Goal: Task Accomplishment & Management: Use online tool/utility

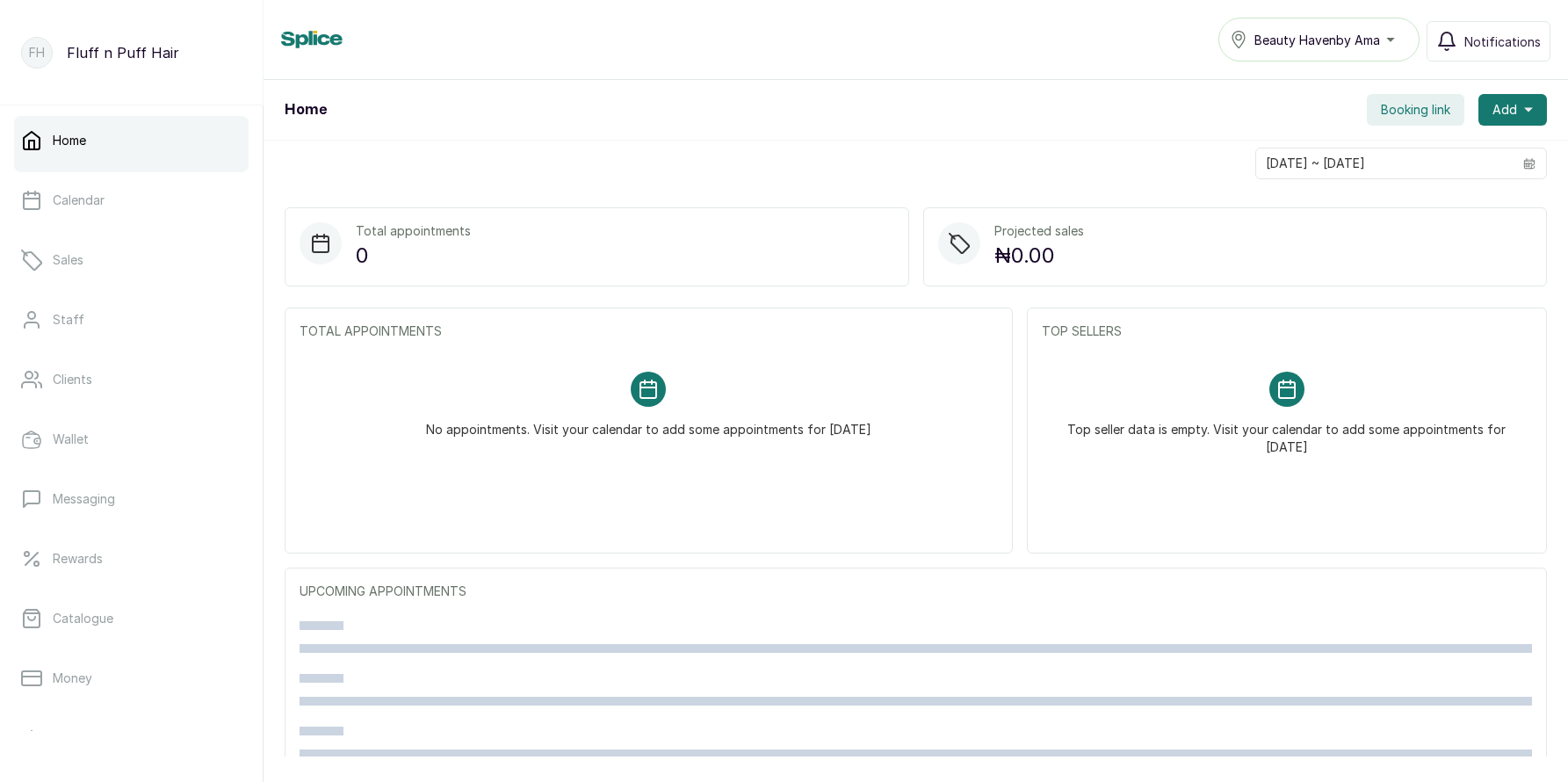
click at [1417, 98] on button "Booking link" at bounding box center [1416, 110] width 98 height 31
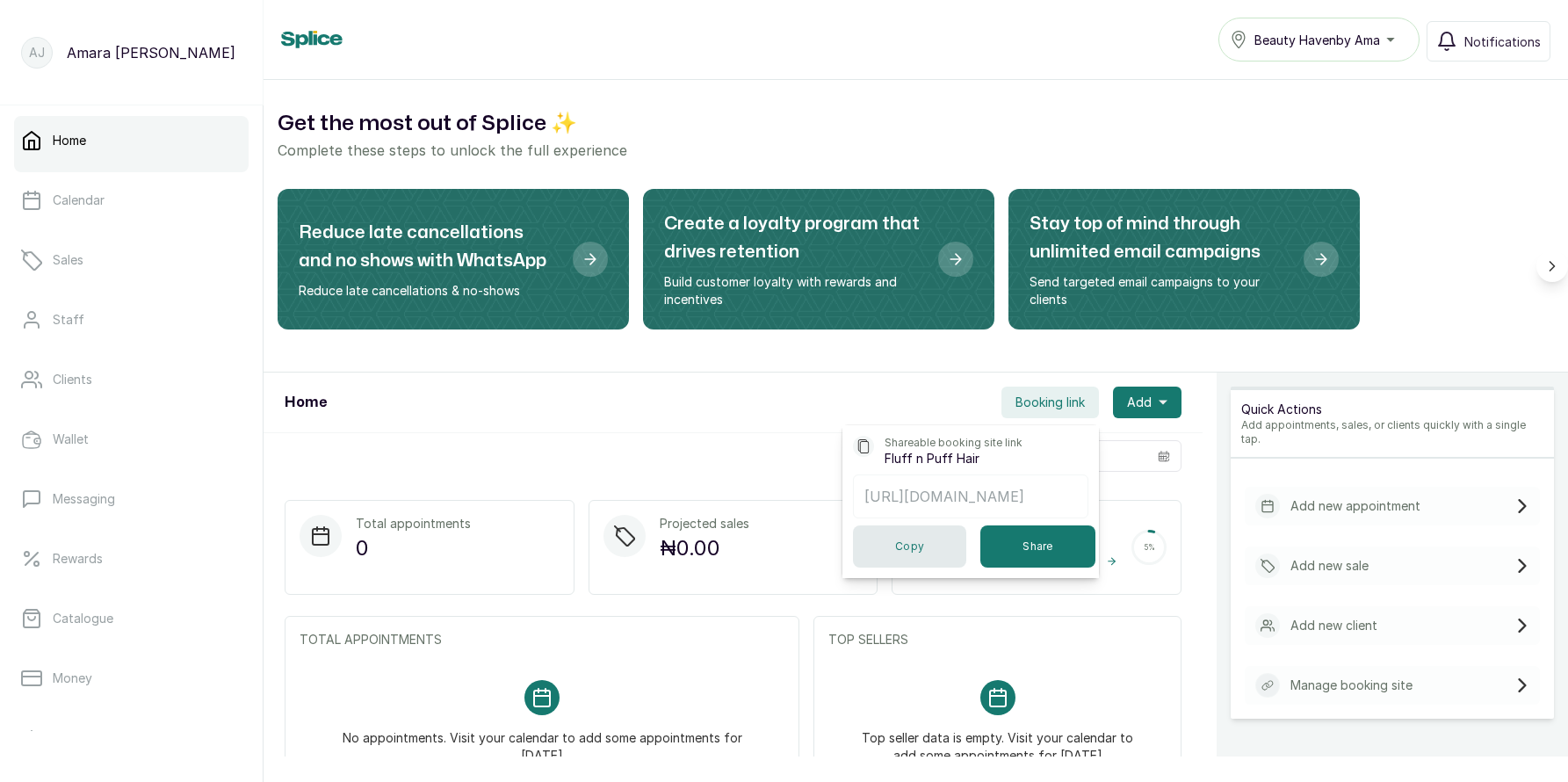
click at [910, 549] on button "Copy" at bounding box center [910, 546] width 114 height 42
click at [749, 441] on div "18/09/2025 ~ 18/09/2025" at bounding box center [733, 456] width 940 height 46
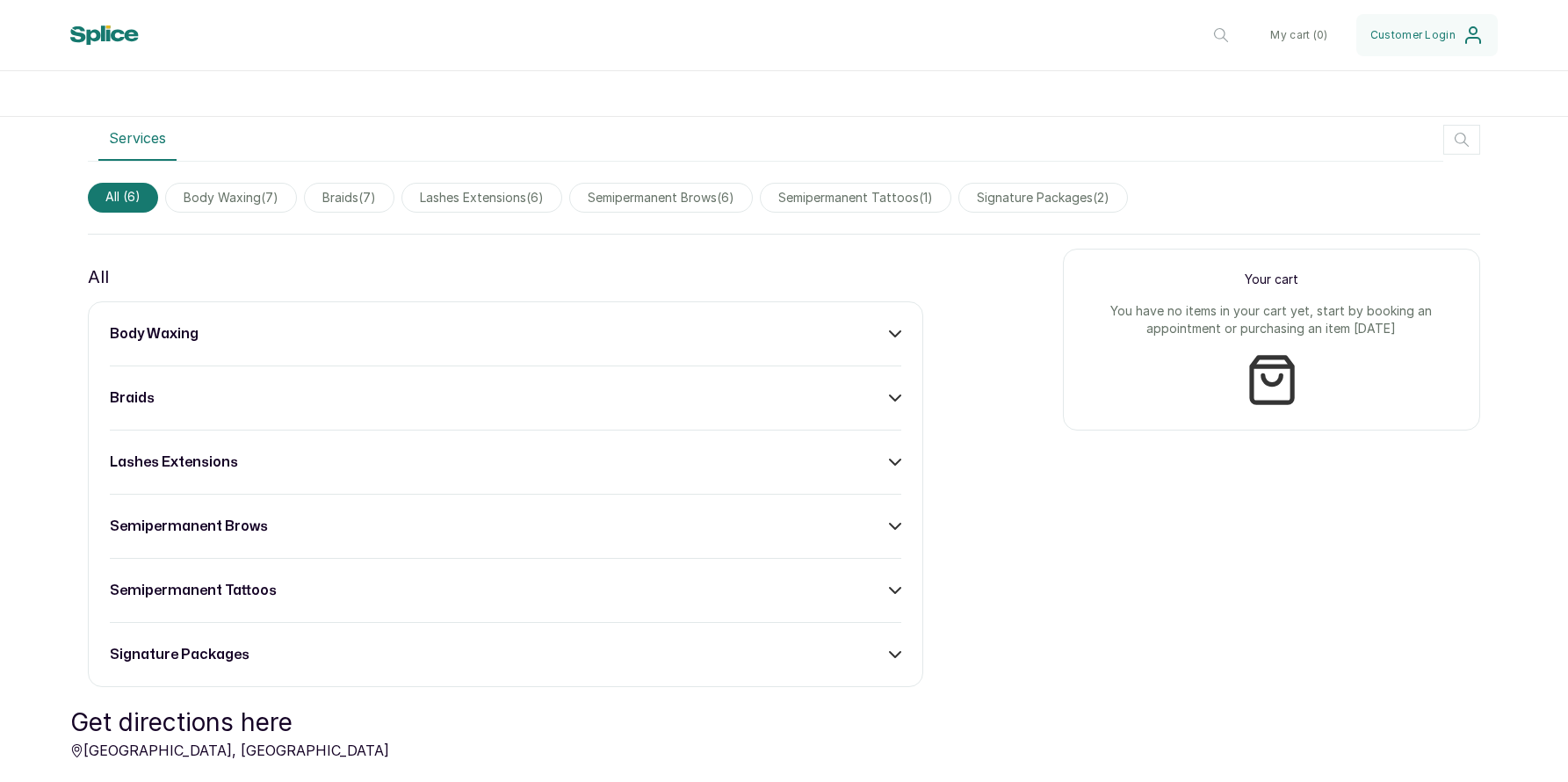
scroll to position [703, 0]
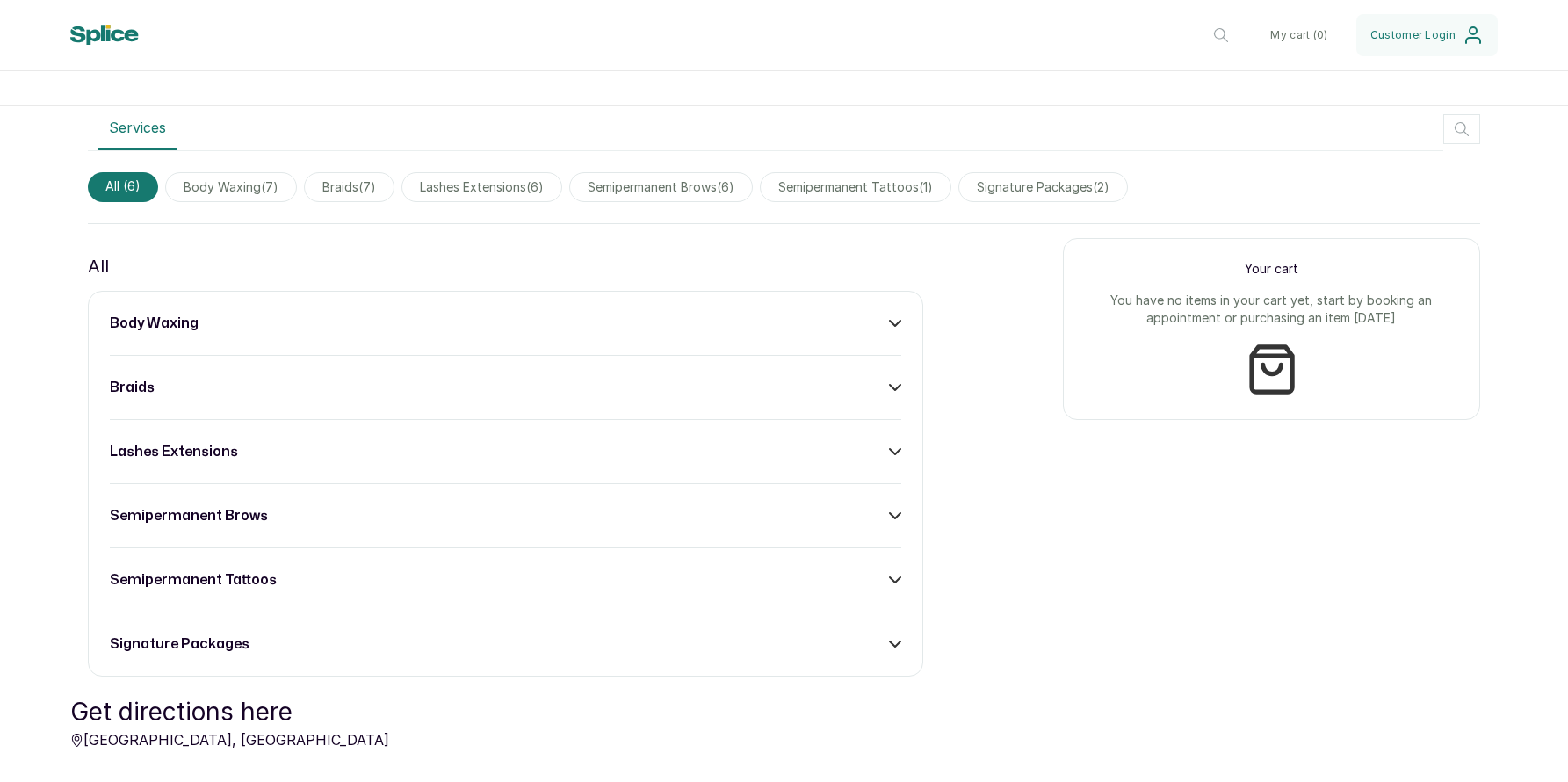
click at [251, 184] on span "body waxing ( 7 )" at bounding box center [231, 187] width 132 height 30
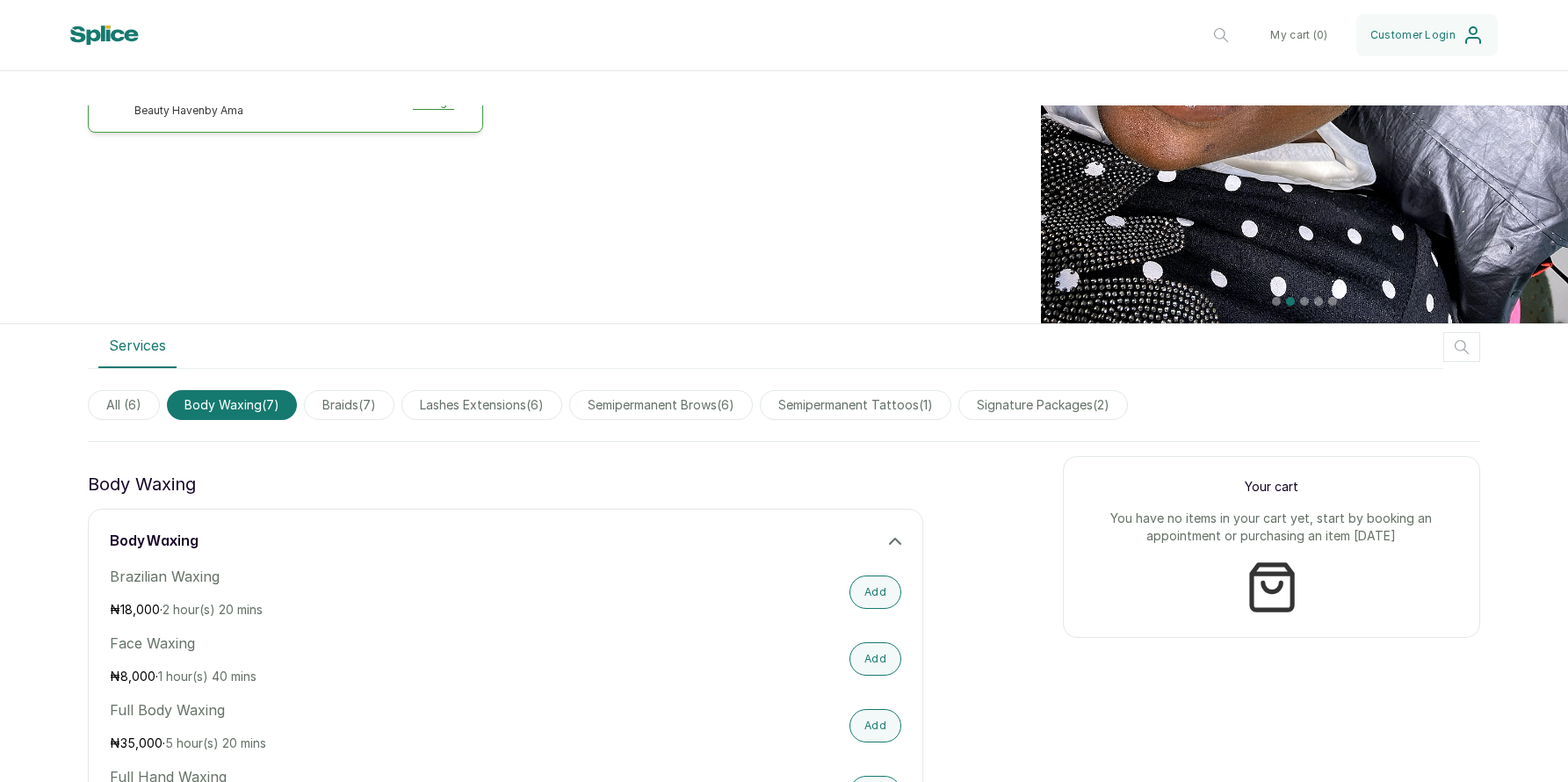
scroll to position [0, 0]
